Goal: Task Accomplishment & Management: Complete application form

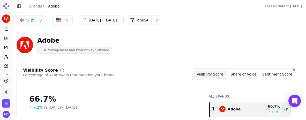
click at [34, 7] on link "Brands" at bounding box center [35, 6] width 13 height 4
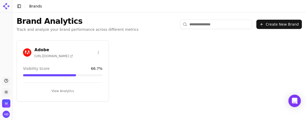
click at [210, 60] on div "Adobe https://acrobat.adobe.com Visibility Score 66.7 % View Analytics" at bounding box center [159, 71] width 294 height 70
click at [145, 2] on header "Toggle Sidebar Brands" at bounding box center [159, 6] width 294 height 12
drag, startPoint x: 154, startPoint y: 54, endPoint x: 147, endPoint y: 21, distance: 33.3
click at [154, 54] on div "Adobe https://acrobat.adobe.com Visibility Score 66.7 % View Analytics" at bounding box center [159, 71] width 294 height 70
click at [144, 2] on header "Toggle Sidebar Brands" at bounding box center [159, 6] width 294 height 12
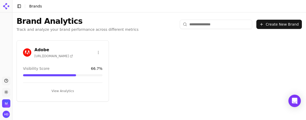
click at [80, 57] on div "Adobe https://acrobat.adobe.com" at bounding box center [63, 52] width 80 height 11
click at [62, 49] on h3 "Adobe" at bounding box center [53, 50] width 39 height 6
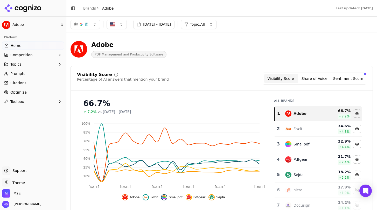
drag, startPoint x: 240, startPoint y: 43, endPoint x: 237, endPoint y: 42, distance: 3.5
click at [240, 43] on div "Adobe PDF Management and Productivity Software" at bounding box center [186, 49] width 232 height 17
click at [128, 7] on div "Last updated: [DATE]" at bounding box center [248, 8] width 257 height 4
click at [246, 47] on div "Adobe PDF Management and Productivity Software" at bounding box center [186, 49] width 232 height 17
drag, startPoint x: 204, startPoint y: 42, endPoint x: 203, endPoint y: 2, distance: 39.9
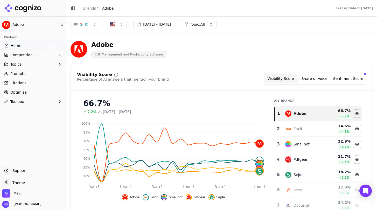
click at [205, 39] on div "Adobe PDF Management and Productivity Software" at bounding box center [221, 49] width 302 height 25
click at [199, 4] on header "Toggle Sidebar Brands Adobe Last updated: August 25th, 2025" at bounding box center [221, 8] width 310 height 17
click at [210, 45] on div "Adobe PDF Management and Productivity Software" at bounding box center [186, 48] width 232 height 17
drag, startPoint x: 264, startPoint y: 20, endPoint x: 265, endPoint y: 18, distance: 2.7
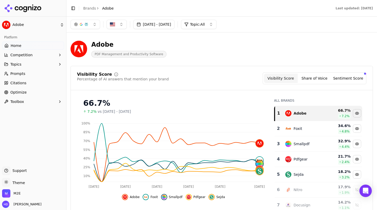
click at [264, 20] on div "Jul 26, 2025 - Aug 25, 2025 Topic: All" at bounding box center [221, 24] width 302 height 9
click at [265, 5] on header "Toggle Sidebar Brands Adobe Last updated: August 25th, 2025" at bounding box center [221, 8] width 310 height 17
click at [304, 75] on button "Sentiment Score" at bounding box center [348, 78] width 34 height 9
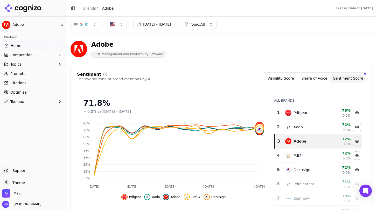
click at [290, 6] on div "Last updated: [DATE]" at bounding box center [248, 8] width 257 height 4
click at [280, 21] on div "Jul 26, 2025 - Aug 25, 2025 Topic: All" at bounding box center [221, 24] width 302 height 9
click at [280, 4] on header "Toggle Sidebar Brands Adobe Last updated: August 25th, 2025" at bounding box center [221, 8] width 310 height 17
click at [209, 4] on header "Toggle Sidebar Brands Adobe Last updated: August 25th, 2025" at bounding box center [221, 8] width 310 height 17
click at [17, 44] on span "Home" at bounding box center [16, 45] width 11 height 5
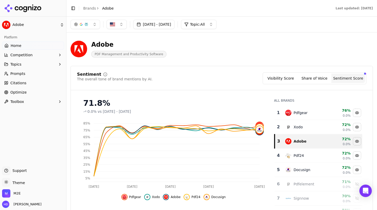
click at [139, 38] on div "Adobe PDF Management and Productivity Software" at bounding box center [221, 48] width 302 height 25
click at [29, 53] on span "Competition" at bounding box center [21, 54] width 22 height 5
click at [150, 5] on header "Toggle Sidebar Brands Adobe Last updated: August 25th, 2025" at bounding box center [221, 8] width 310 height 17
click at [88, 9] on link "Brands" at bounding box center [89, 8] width 13 height 4
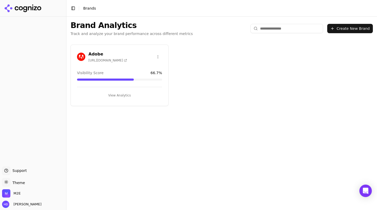
click at [304, 30] on button "Create New Brand" at bounding box center [350, 28] width 46 height 9
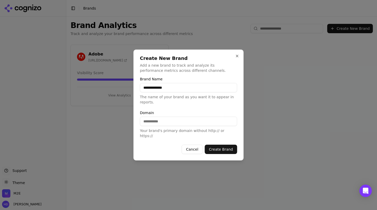
type input "**********"
click at [166, 103] on input "Domain" at bounding box center [188, 121] width 97 height 9
paste input "**********"
click at [218, 103] on button "Create Brand" at bounding box center [221, 149] width 32 height 9
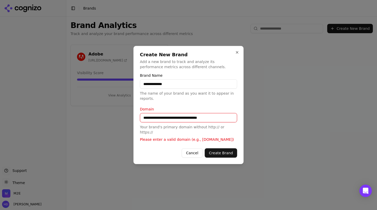
click at [151, 103] on input "**********" at bounding box center [188, 117] width 97 height 9
drag, startPoint x: 154, startPoint y: 121, endPoint x: 132, endPoint y: 120, distance: 21.5
click at [132, 103] on body "**********" at bounding box center [188, 105] width 377 height 210
drag, startPoint x: 152, startPoint y: 120, endPoint x: 116, endPoint y: 120, distance: 36.3
click at [116, 103] on body "**********" at bounding box center [188, 105] width 377 height 210
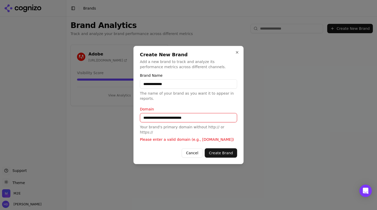
click at [222, 103] on button "Create Brand" at bounding box center [221, 152] width 32 height 9
click at [167, 103] on form "**********" at bounding box center [188, 116] width 97 height 84
drag, startPoint x: 159, startPoint y: 121, endPoint x: 238, endPoint y: 123, distance: 78.8
click at [238, 103] on div "**********" at bounding box center [188, 105] width 110 height 118
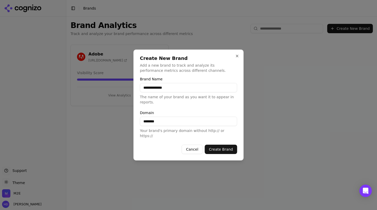
type input "********"
click at [227, 103] on button "Create Brand" at bounding box center [221, 149] width 32 height 9
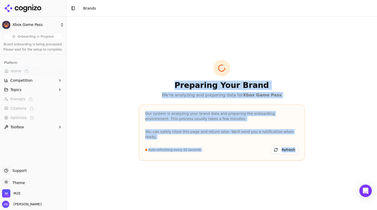
drag, startPoint x: 104, startPoint y: 65, endPoint x: 306, endPoint y: 164, distance: 224.7
click at [304, 103] on div "Preparing Your Brand We're analyzing and preparing data for Xbox Game Pass Our …" at bounding box center [221, 113] width 310 height 193
click at [304, 103] on div "Preparing Your Brand We're analyzing and preparing data for Xbox Game Pass Our …" at bounding box center [221, 113] width 174 height 107
drag, startPoint x: 305, startPoint y: 164, endPoint x: 155, endPoint y: 69, distance: 177.6
click at [155, 69] on div "Preparing Your Brand We're analyzing and preparing data for Xbox Game Pass Our …" at bounding box center [221, 113] width 174 height 107
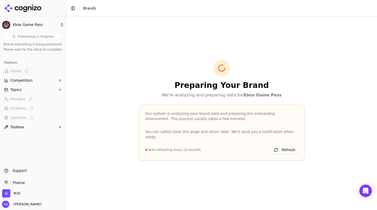
click at [155, 69] on div "Preparing Your Brand We're analyzing and preparing data for Xbox Game Pass" at bounding box center [222, 79] width 166 height 38
